Goal: Task Accomplishment & Management: Use online tool/utility

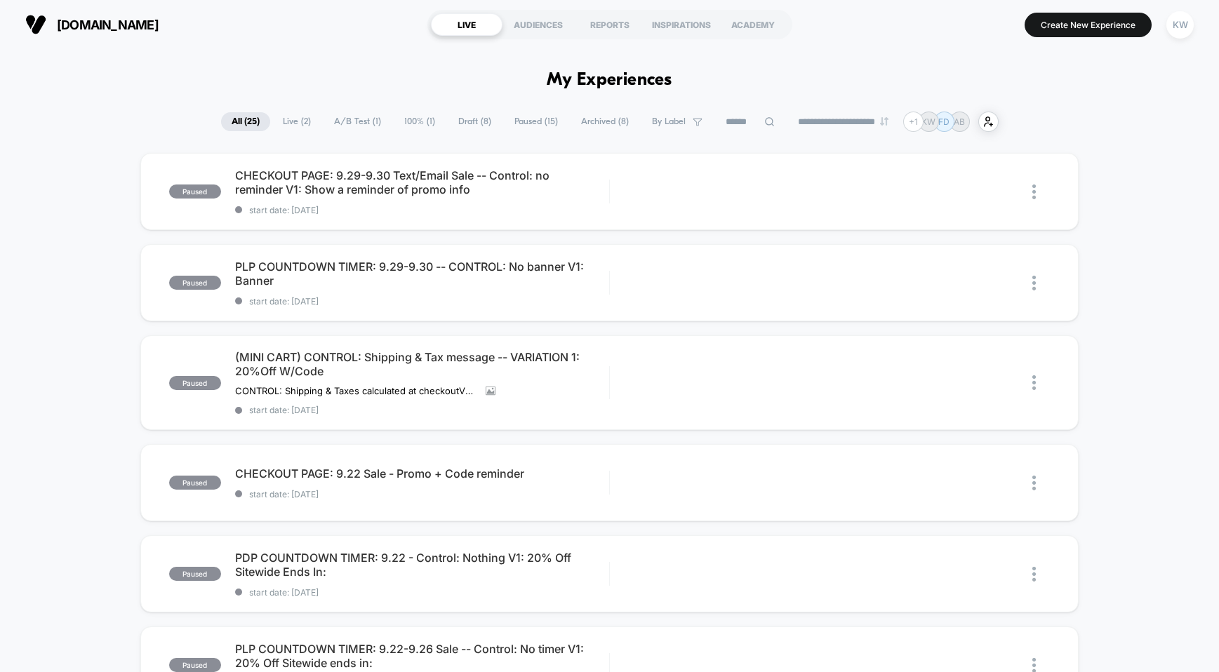
click at [295, 124] on span "Live ( 2 )" at bounding box center [296, 121] width 49 height 19
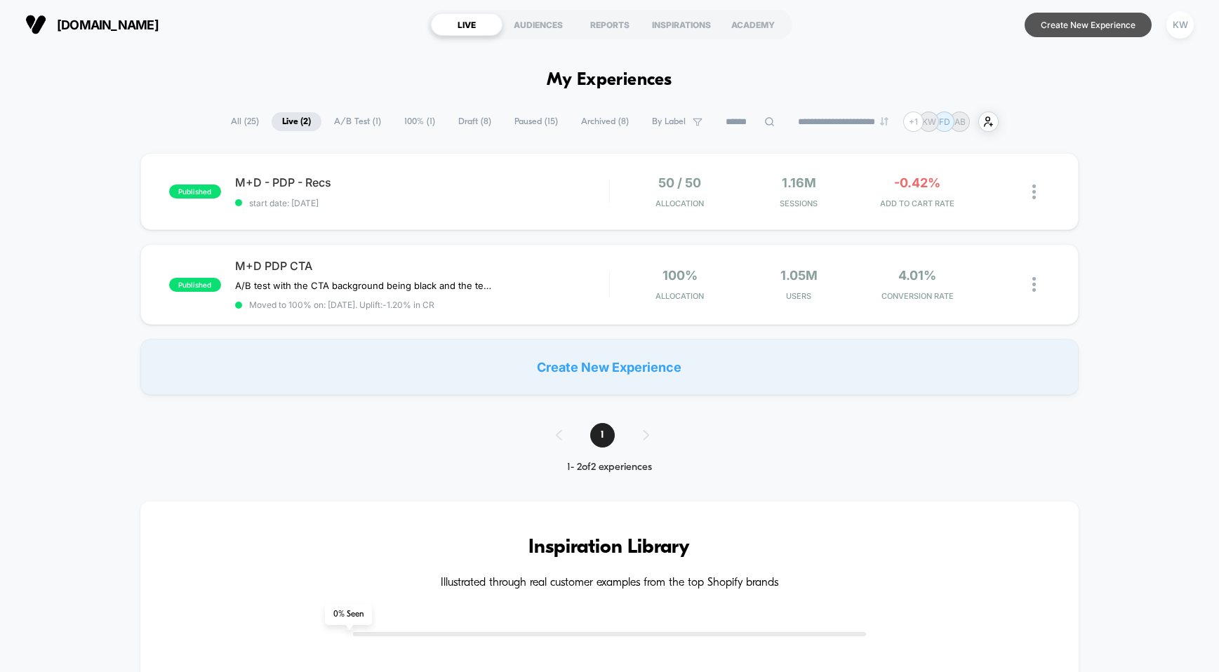
click at [1080, 34] on button "Create New Experience" at bounding box center [1088, 25] width 127 height 25
click at [112, 28] on span "[DOMAIN_NAME]" at bounding box center [108, 25] width 102 height 15
click at [227, 125] on span "All ( 25 )" at bounding box center [244, 121] width 49 height 19
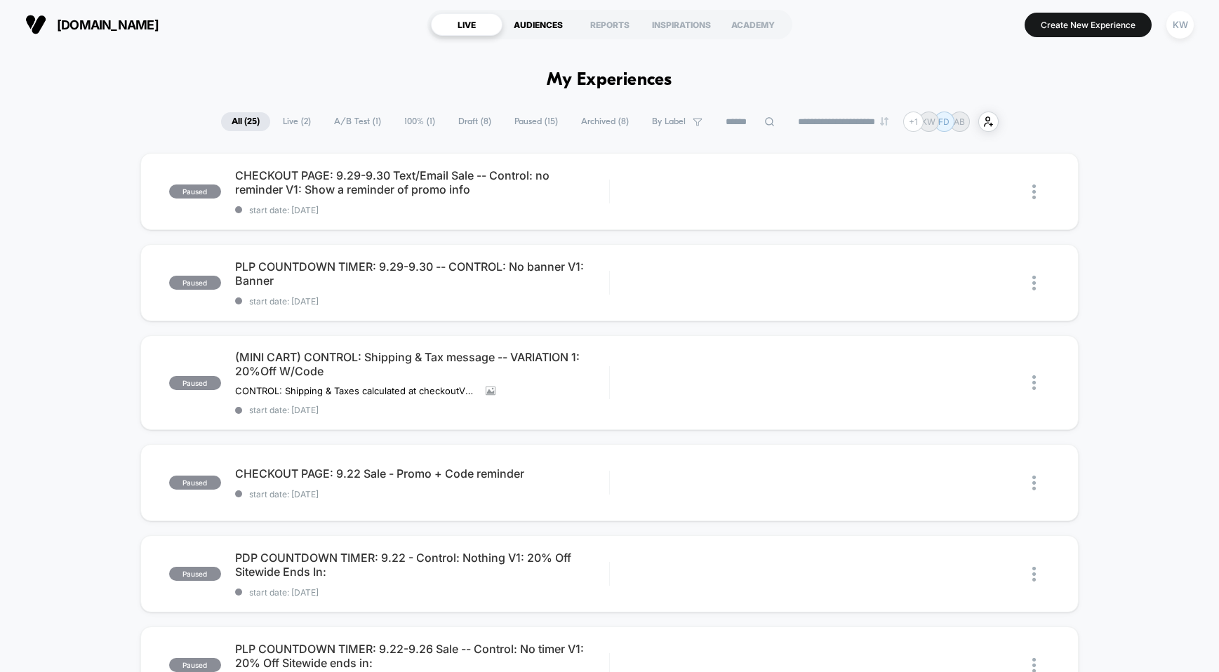
click at [546, 32] on div "AUDIENCES" at bounding box center [539, 24] width 72 height 22
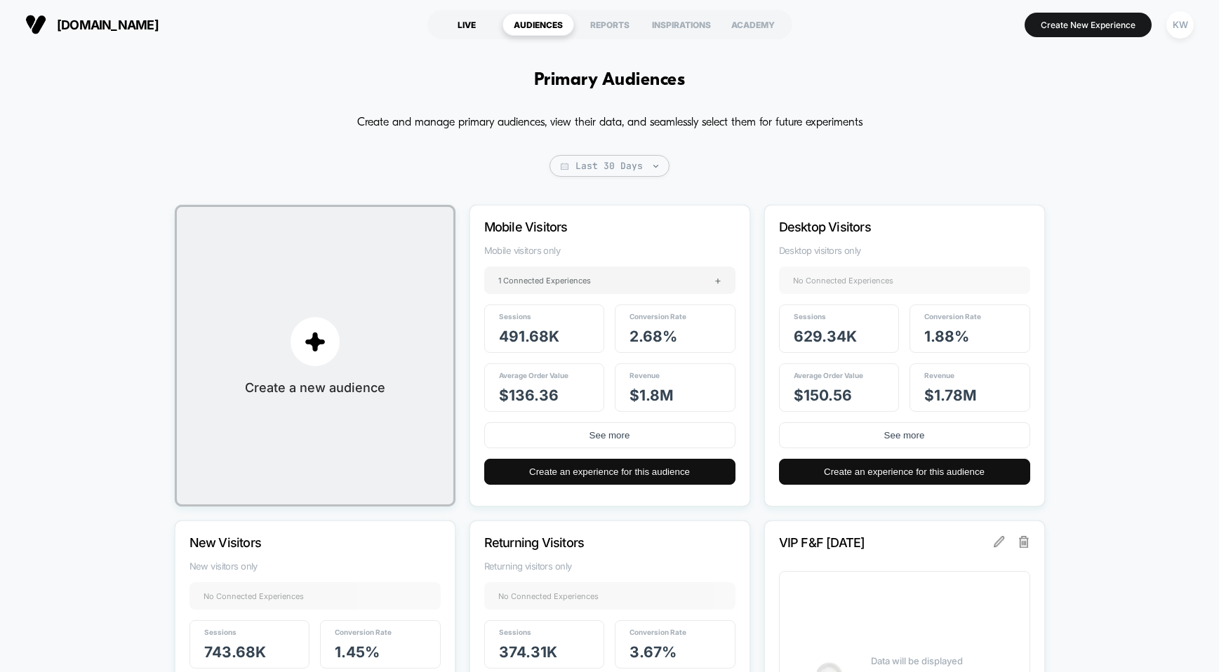
click at [482, 25] on div "LIVE" at bounding box center [467, 24] width 72 height 22
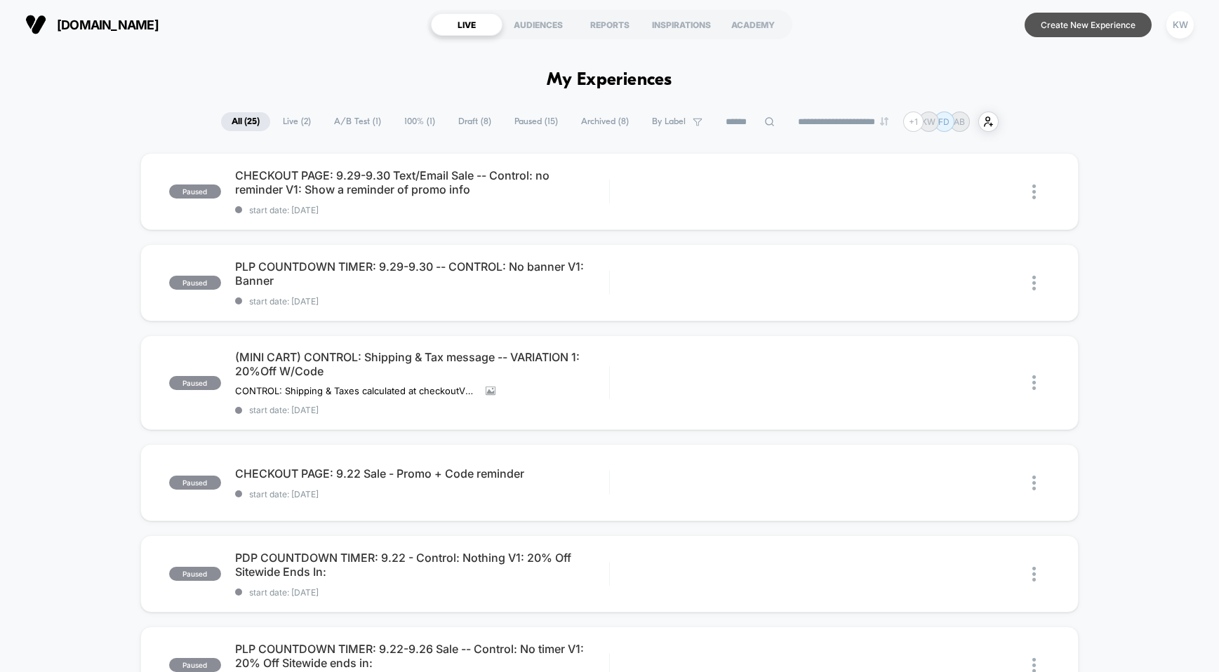
click at [1046, 22] on button "Create New Experience" at bounding box center [1088, 25] width 127 height 25
